Goal: Task Accomplishment & Management: Manage account settings

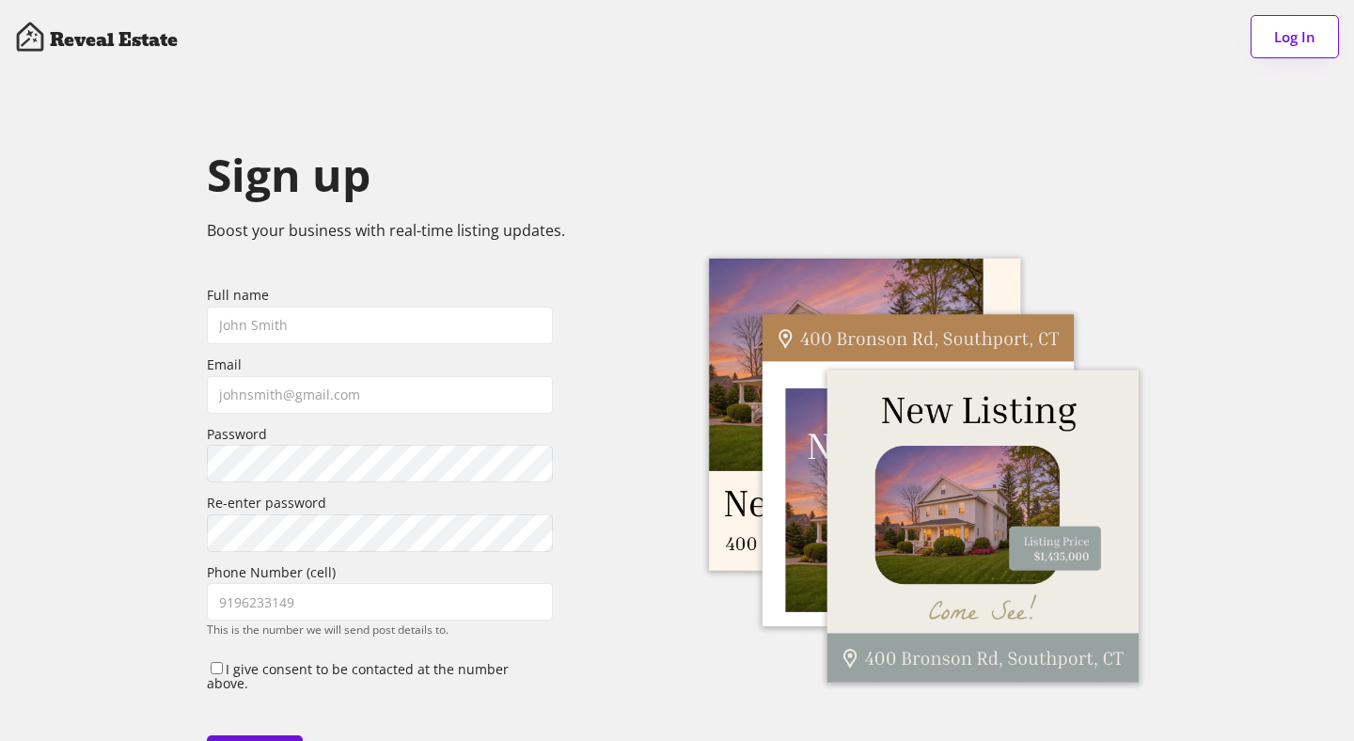
click at [1284, 47] on button "Log In" at bounding box center [1295, 36] width 88 height 43
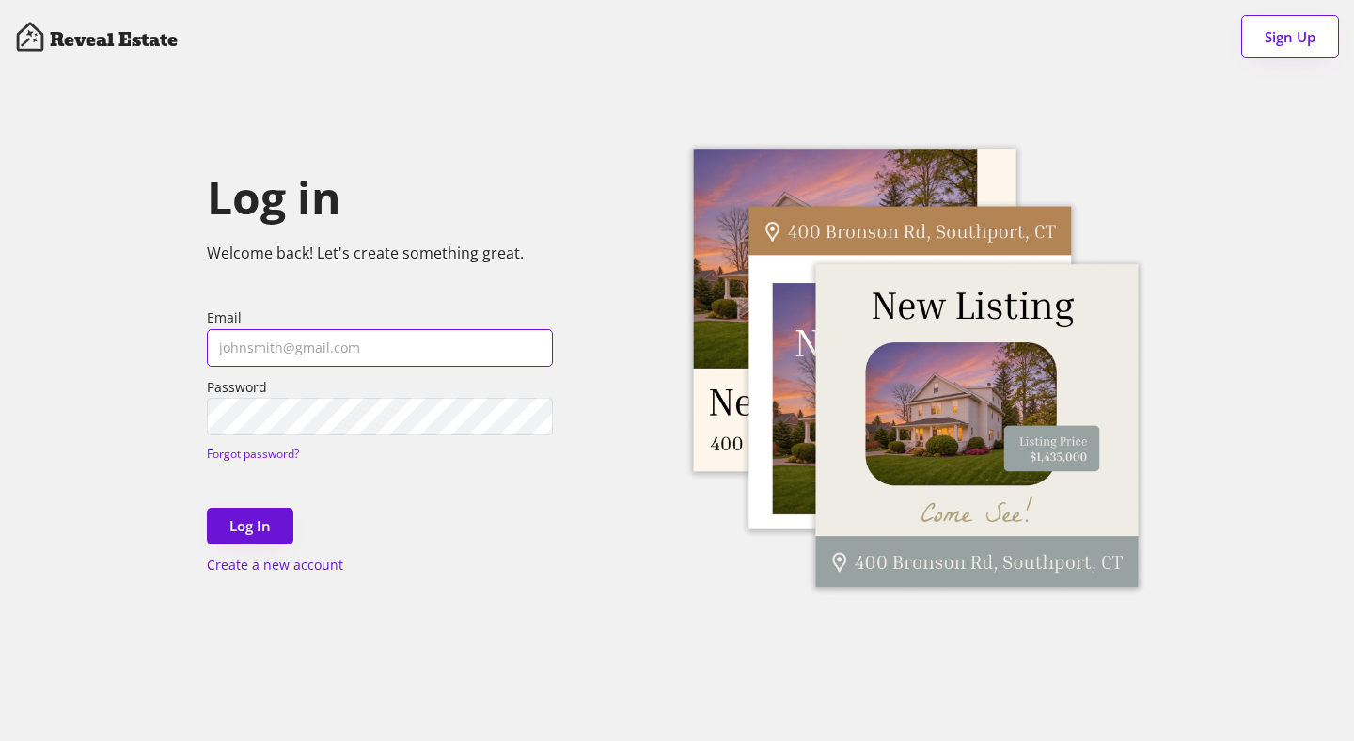
click at [321, 342] on input "email" at bounding box center [380, 348] width 346 height 38
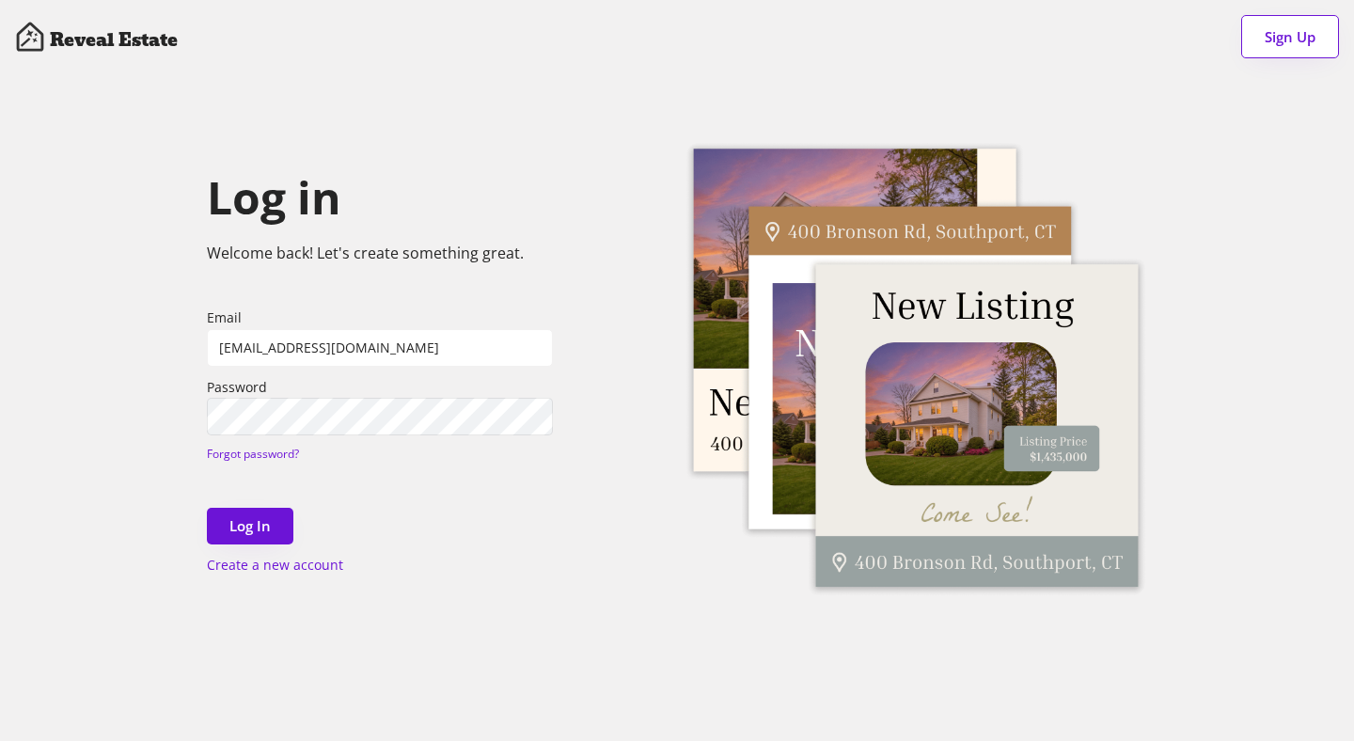
type input "gmbiles@gmail.com"
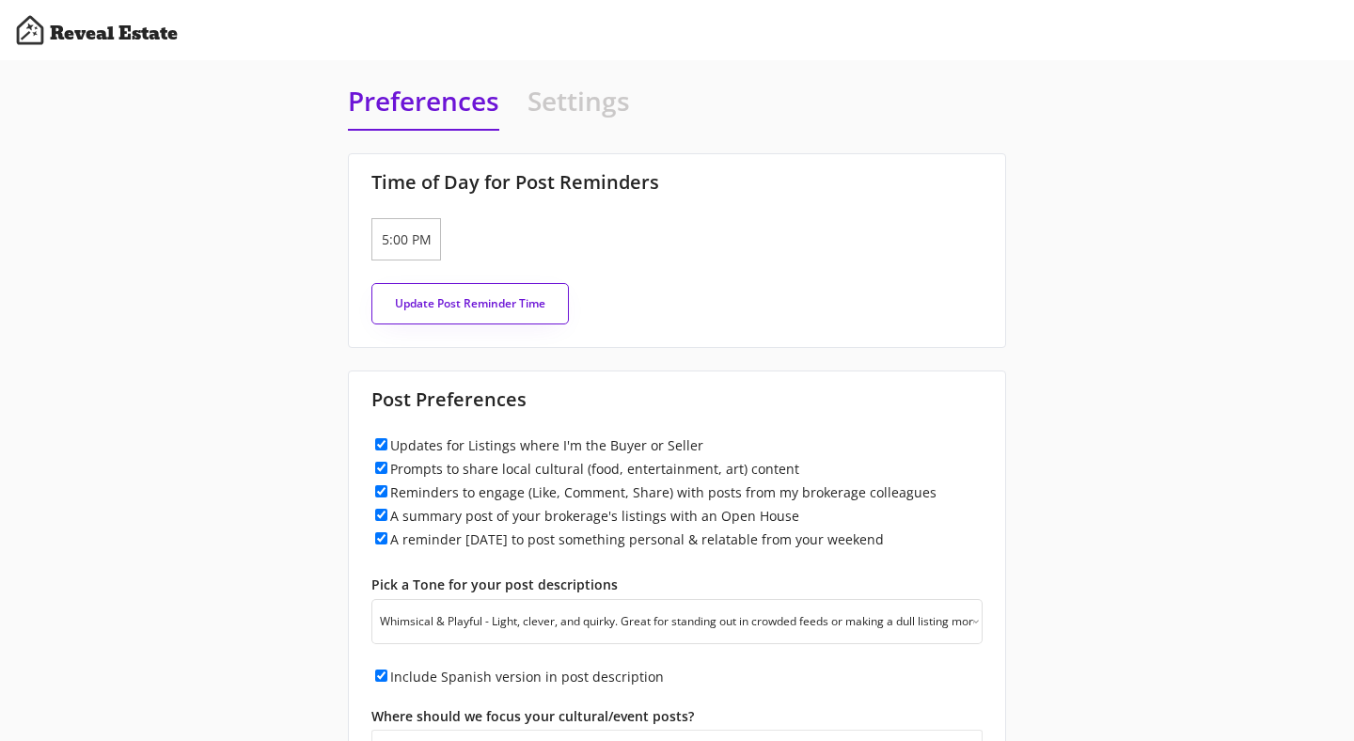
select select ""whimsical""
click at [561, 114] on h4 "Agents" at bounding box center [571, 106] width 88 height 46
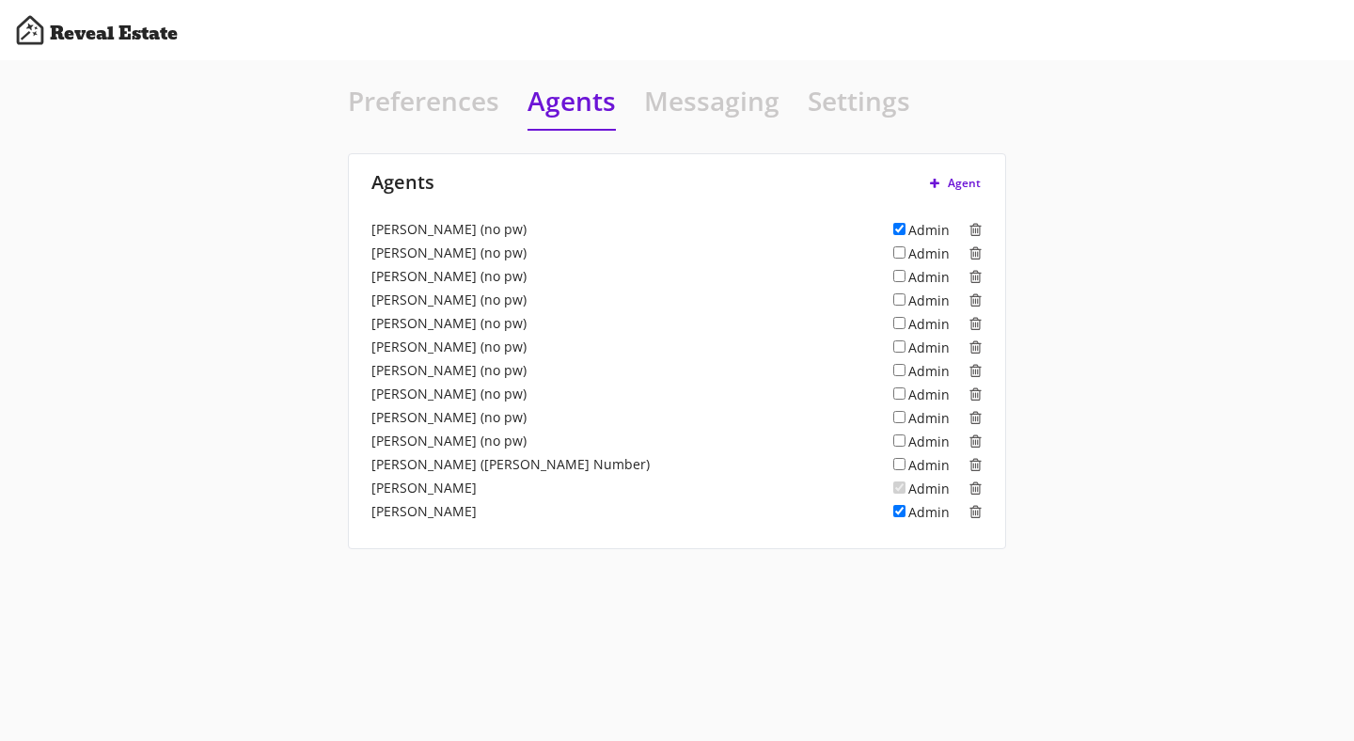
click at [673, 101] on h4 "Messaging" at bounding box center [711, 106] width 135 height 46
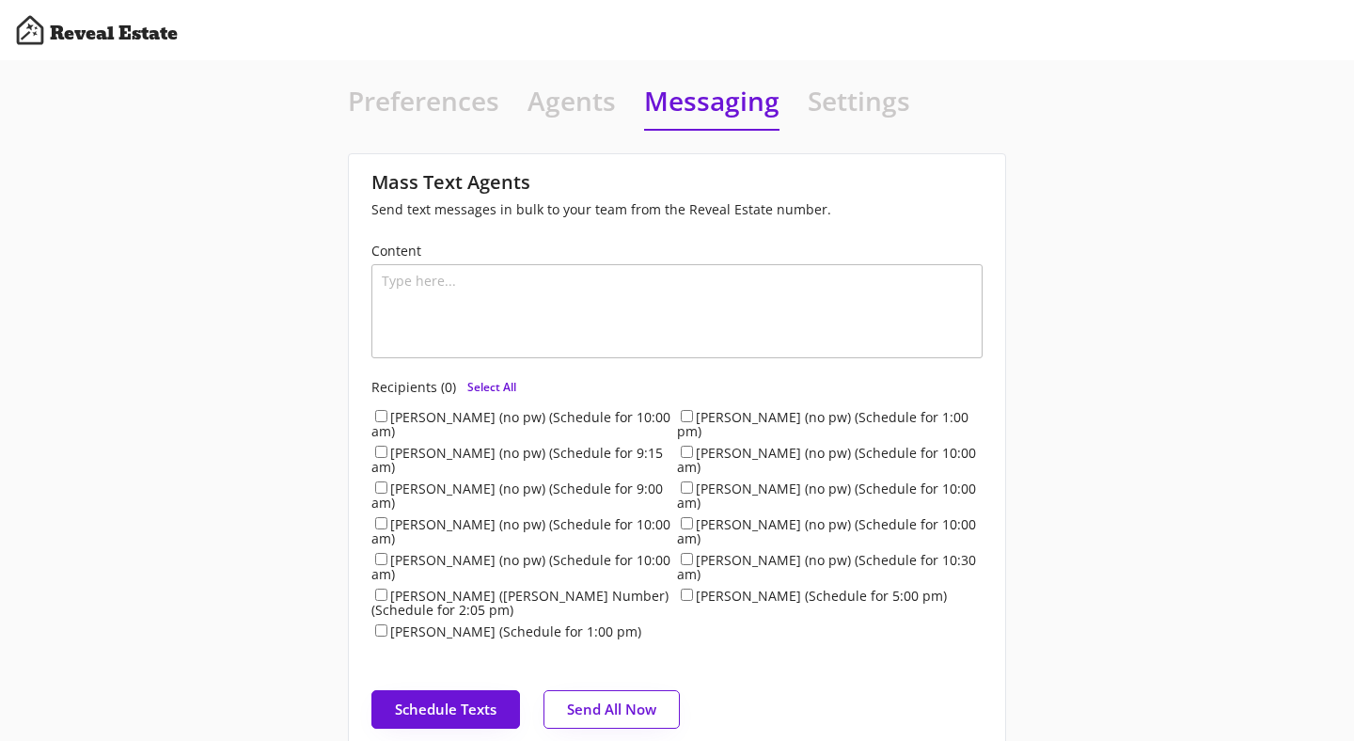
click at [828, 102] on h4 "Settings" at bounding box center [859, 106] width 102 height 46
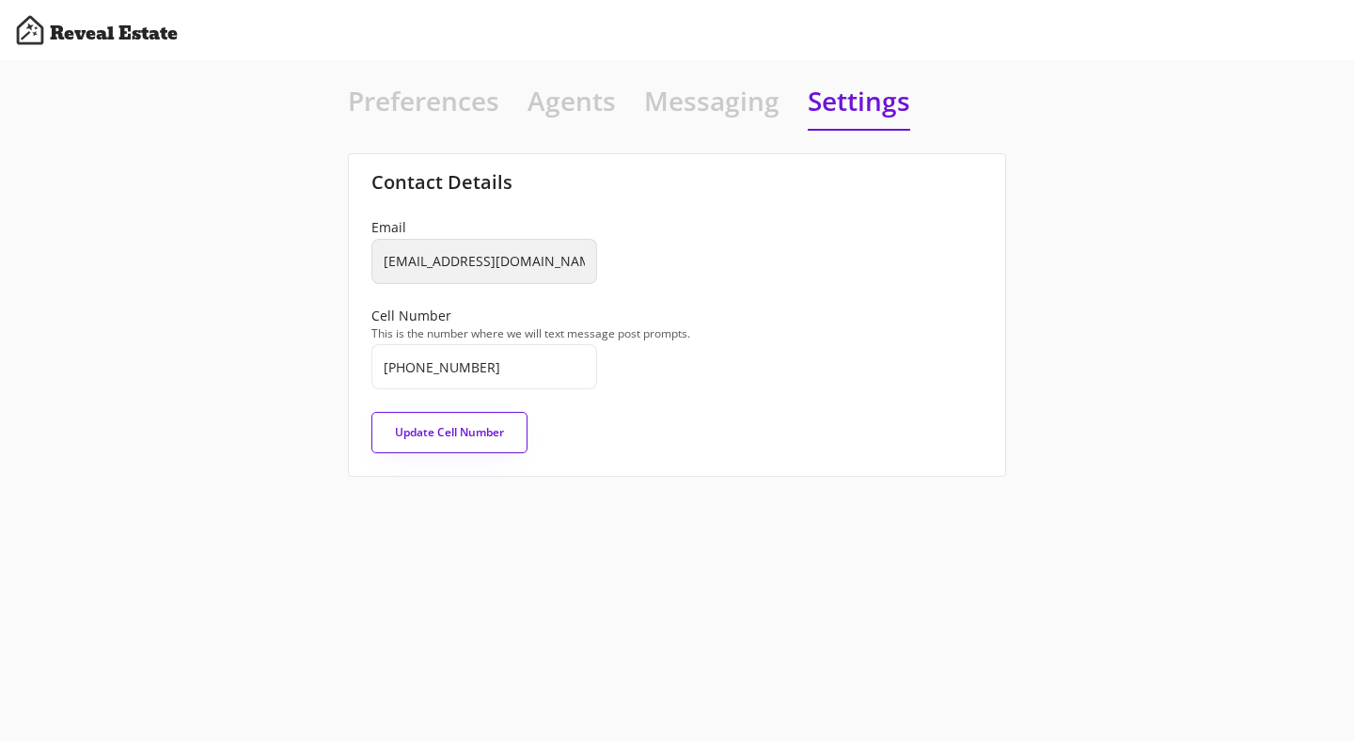
click at [430, 102] on h4 "Preferences" at bounding box center [423, 106] width 151 height 46
select select "raleigh"
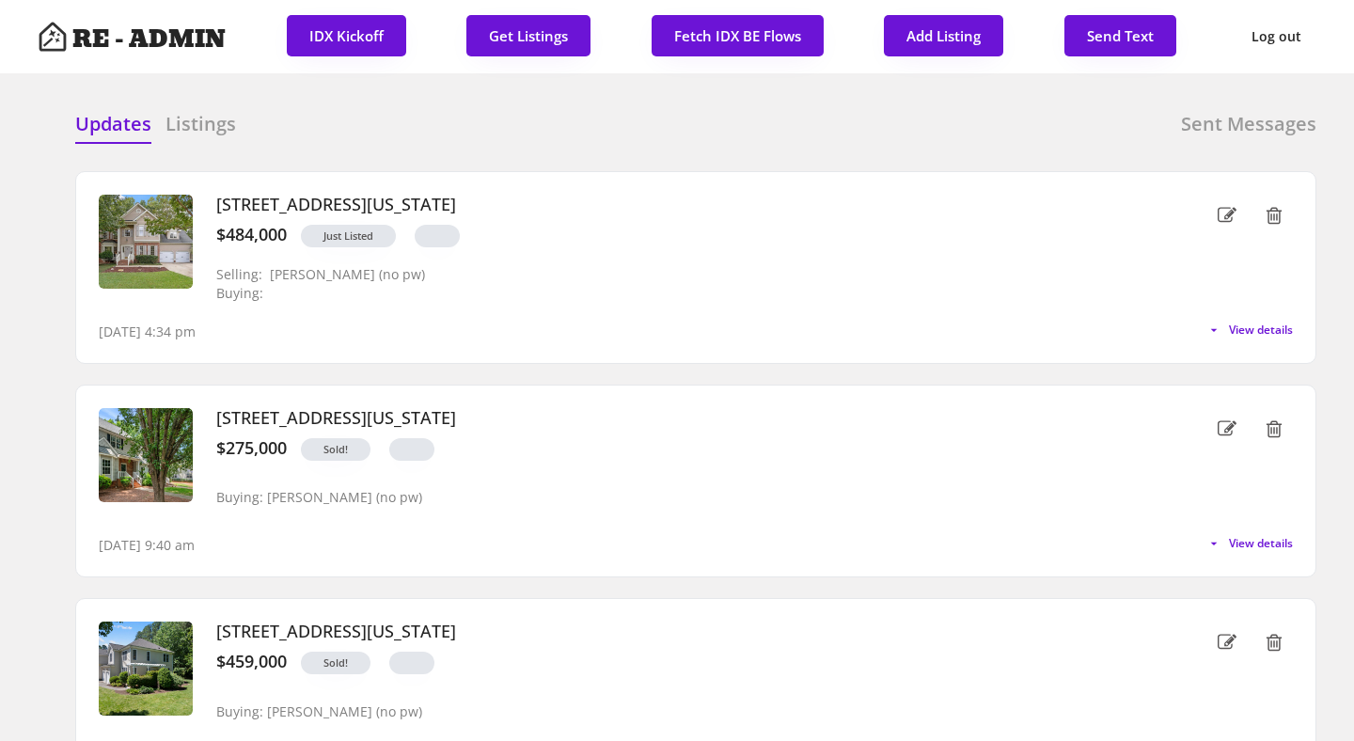
click at [403, 134] on div "Updates Listings Sent Messages" at bounding box center [695, 130] width 1241 height 38
click at [217, 122] on h6 "Listings" at bounding box center [200, 124] width 71 height 26
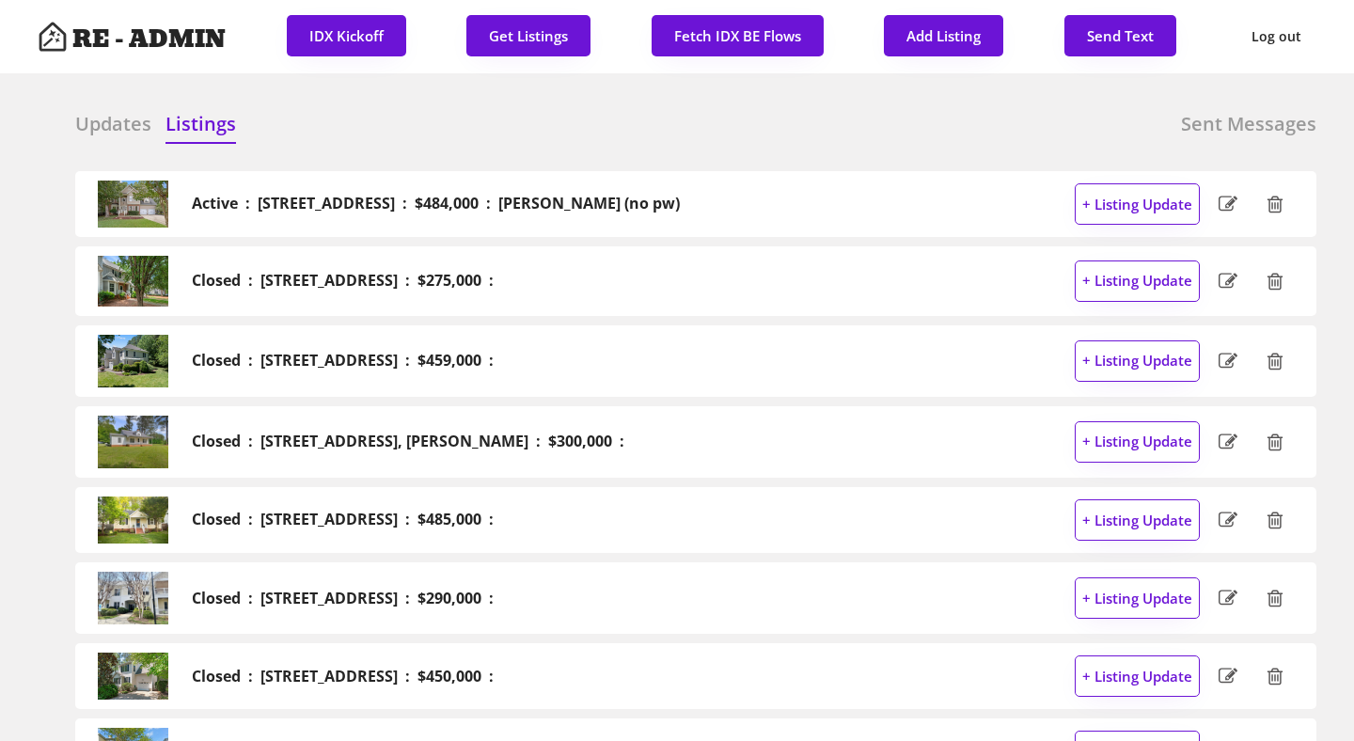
click at [112, 121] on h6 "Updates" at bounding box center [113, 124] width 76 height 26
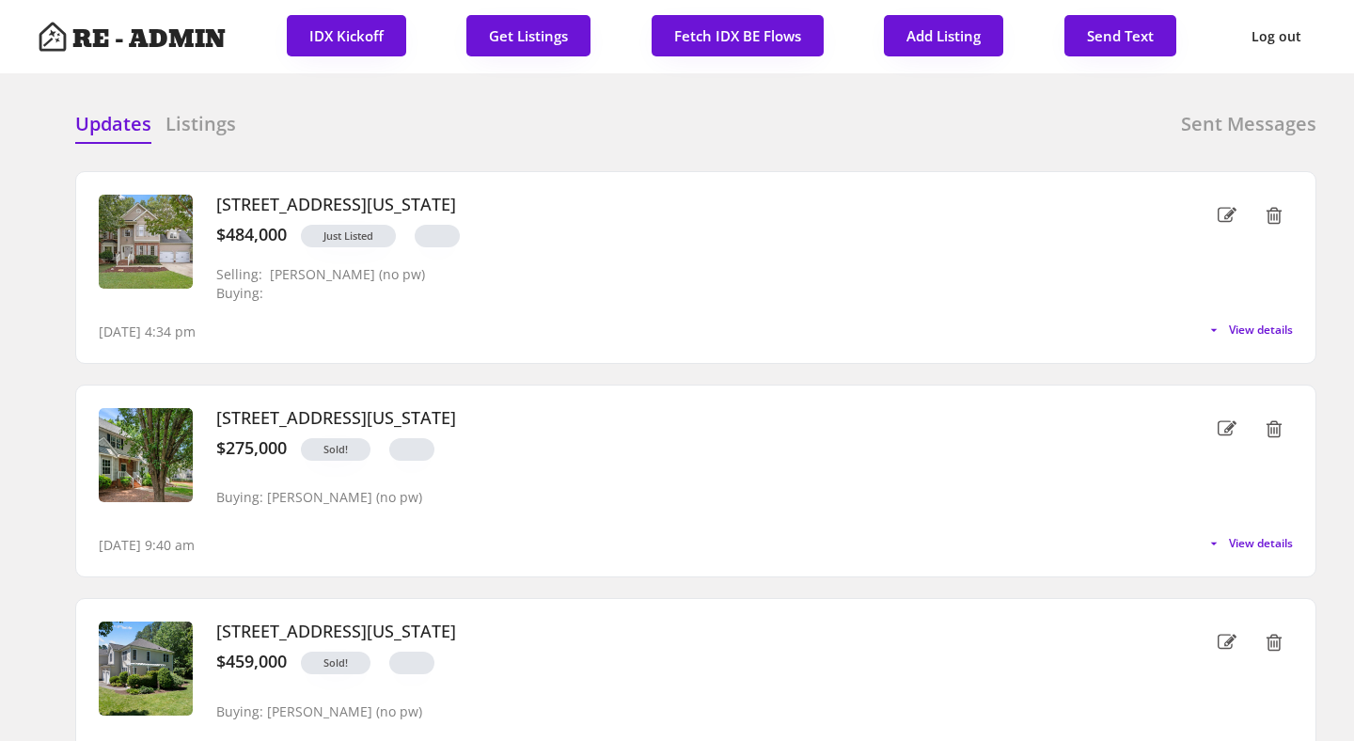
click at [542, 131] on div at bounding box center [535, 125] width 94 height 28
